Goal: Transaction & Acquisition: Purchase product/service

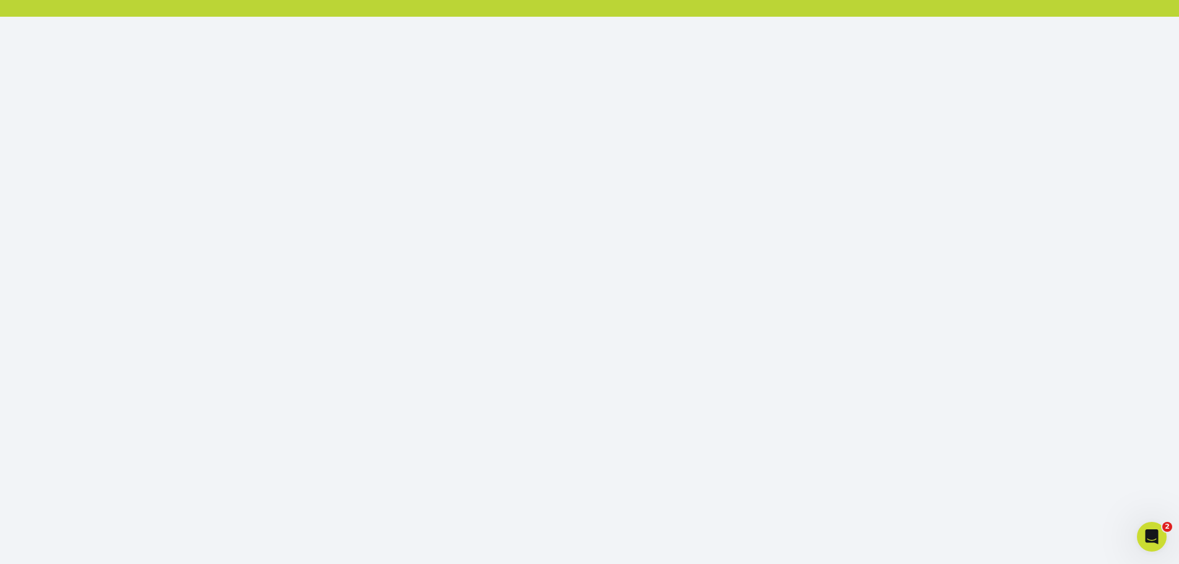
scroll to position [134, 0]
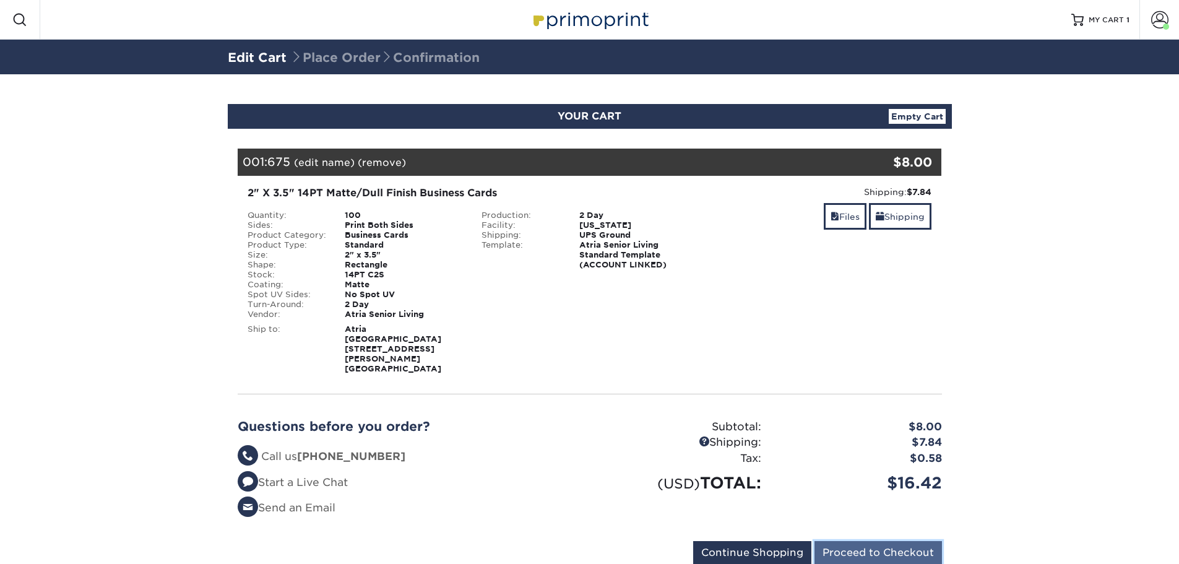
click at [879, 541] on input "Proceed to Checkout" at bounding box center [877, 553] width 127 height 24
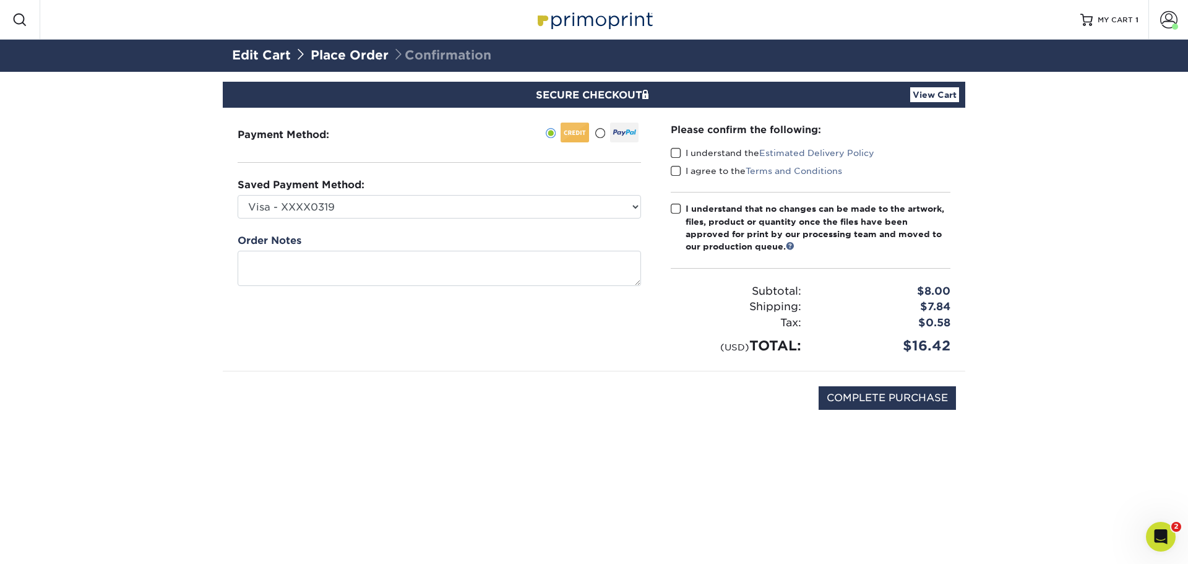
drag, startPoint x: 671, startPoint y: 152, endPoint x: 676, endPoint y: 167, distance: 15.7
click at [675, 165] on div "Please confirm the following: I understand the Estimated Delivery Policy I agre…" at bounding box center [811, 239] width 280 height 233
click at [677, 170] on span at bounding box center [676, 171] width 11 height 12
click at [0, 0] on input "I agree to the Terms and Conditions" at bounding box center [0, 0] width 0 height 0
click at [674, 154] on span at bounding box center [676, 153] width 11 height 12
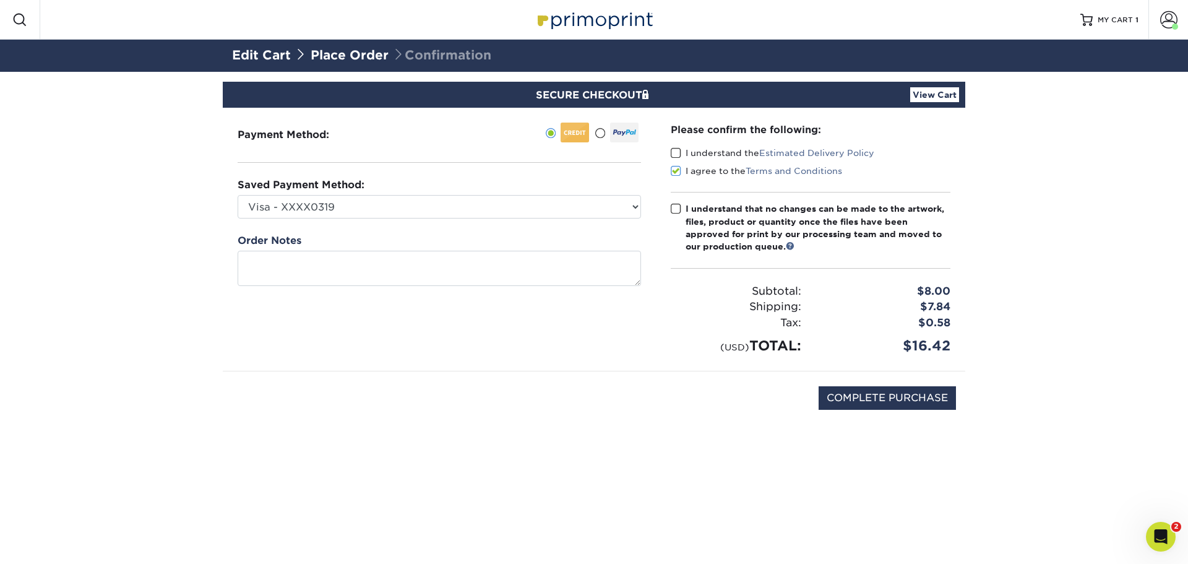
click at [0, 0] on input "I understand the Estimated Delivery Policy" at bounding box center [0, 0] width 0 height 0
click at [675, 210] on span at bounding box center [676, 209] width 11 height 12
click at [0, 0] on input "I understand that no changes can be made to the artwork, files, product or quan…" at bounding box center [0, 0] width 0 height 0
click at [918, 400] on input "COMPLETE PURCHASE" at bounding box center [887, 398] width 137 height 24
type input "PROCESSING, PLEASE WAIT..."
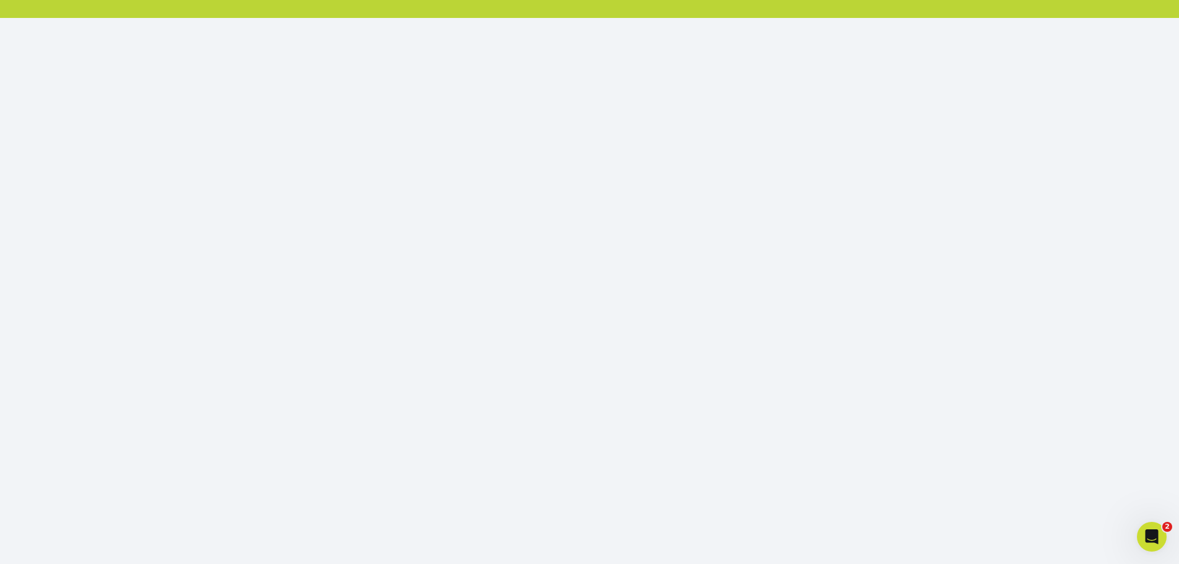
scroll to position [134, 0]
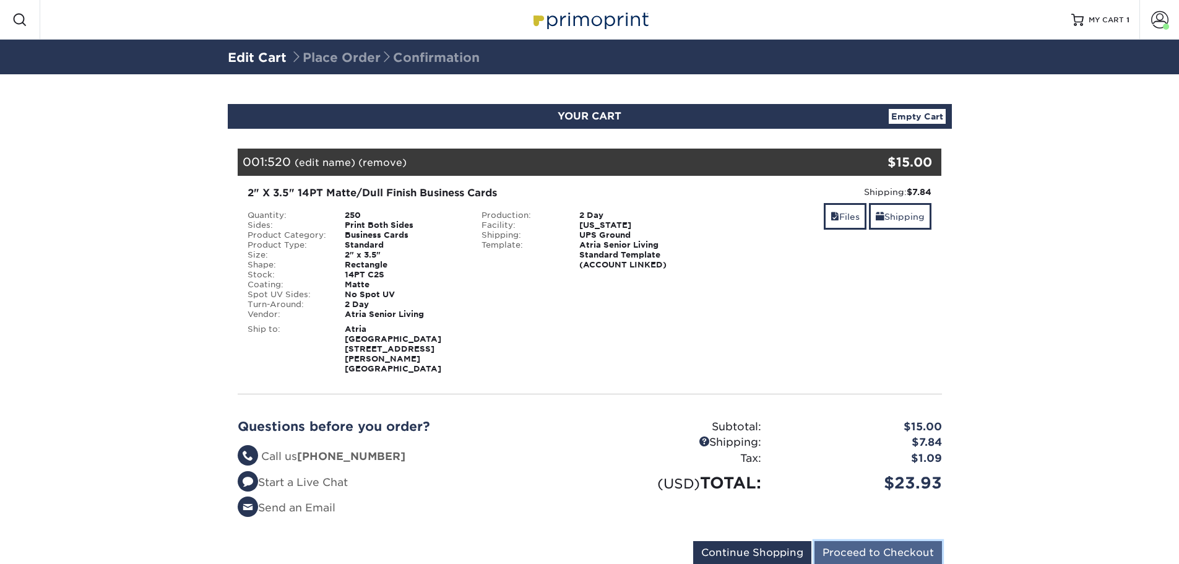
click at [902, 541] on input "Proceed to Checkout" at bounding box center [877, 553] width 127 height 24
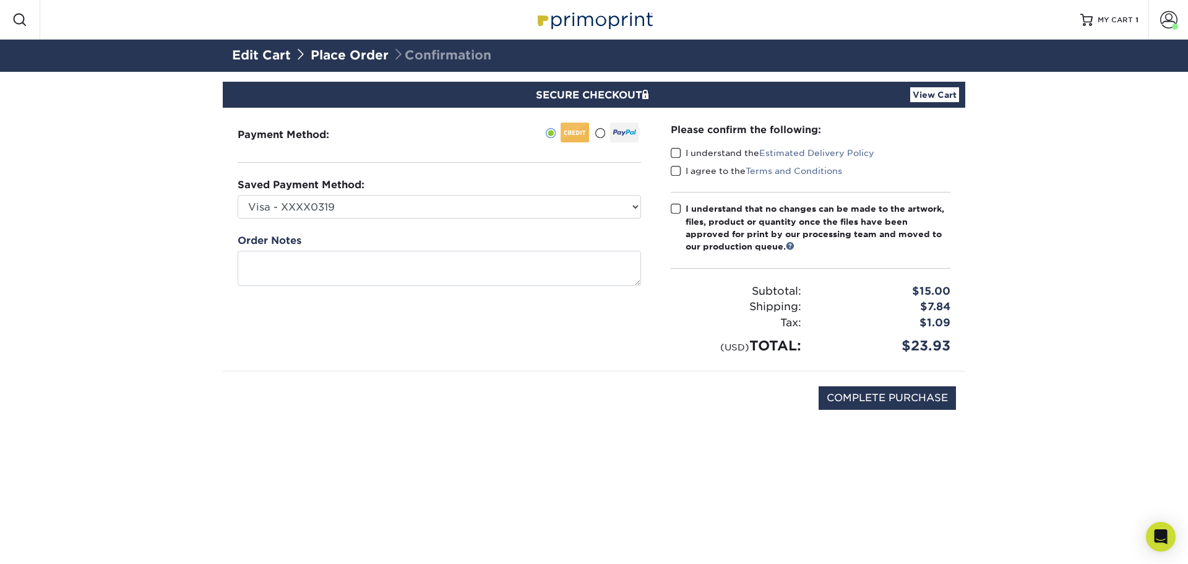
click at [676, 155] on span at bounding box center [676, 153] width 11 height 12
click at [0, 0] on input "I understand the Estimated Delivery Policy" at bounding box center [0, 0] width 0 height 0
click at [677, 173] on span at bounding box center [676, 171] width 11 height 12
click at [0, 0] on input "I agree to the Terms and Conditions" at bounding box center [0, 0] width 0 height 0
click at [673, 206] on span at bounding box center [676, 209] width 11 height 12
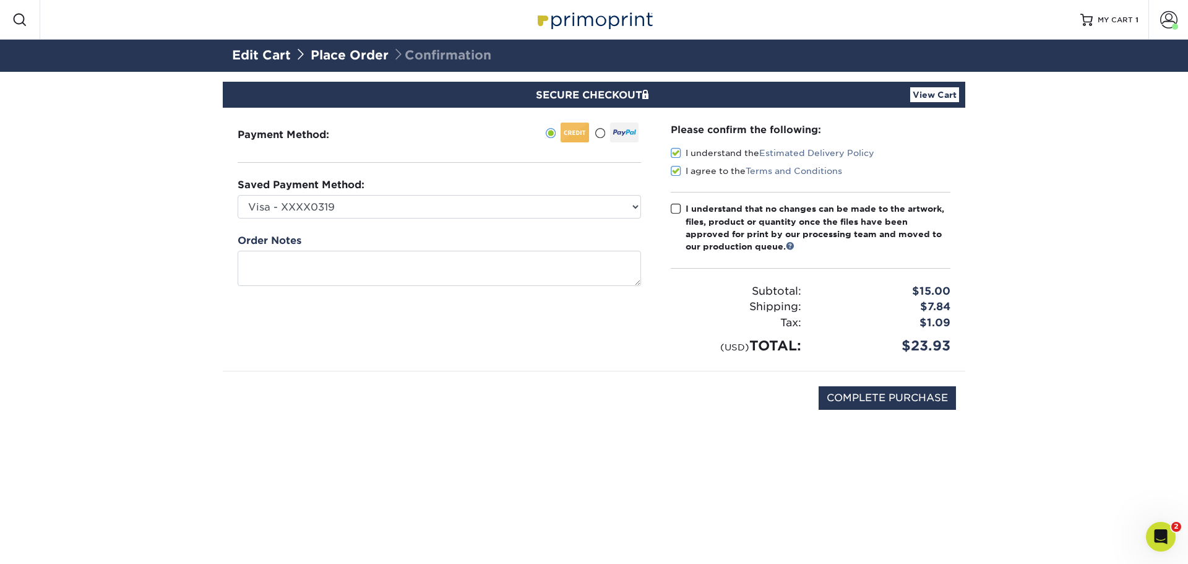
click at [0, 0] on input "I understand that no changes can be made to the artwork, files, product or quan…" at bounding box center [0, 0] width 0 height 0
click at [904, 406] on input "COMPLETE PURCHASE" at bounding box center [887, 398] width 137 height 24
type input "PROCESSING, PLEASE WAIT..."
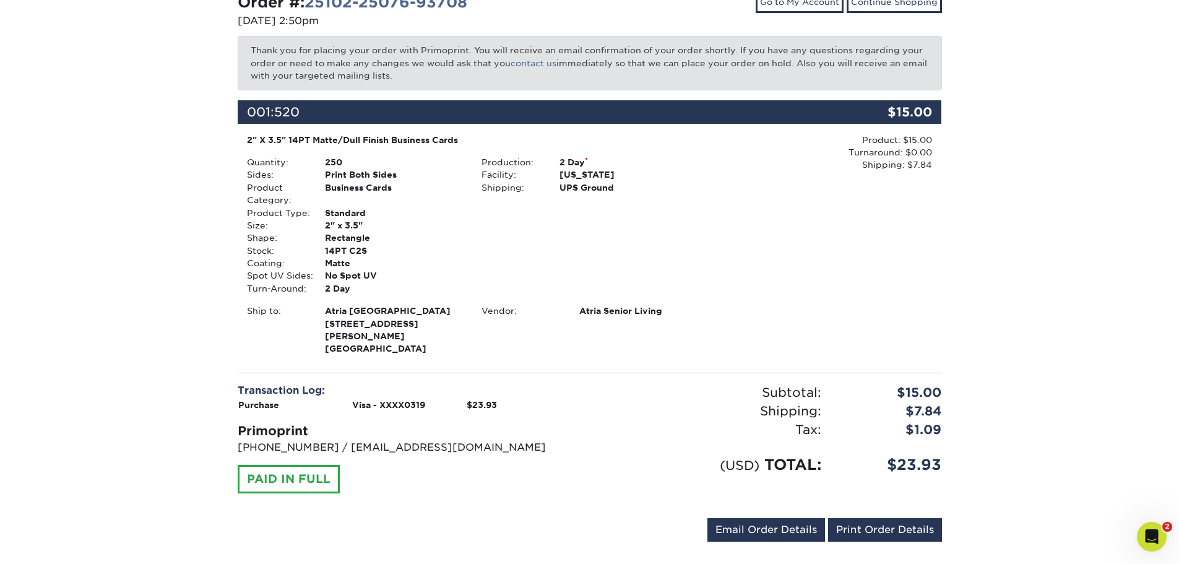
scroll to position [157, 0]
